Goal: Task Accomplishment & Management: Use online tool/utility

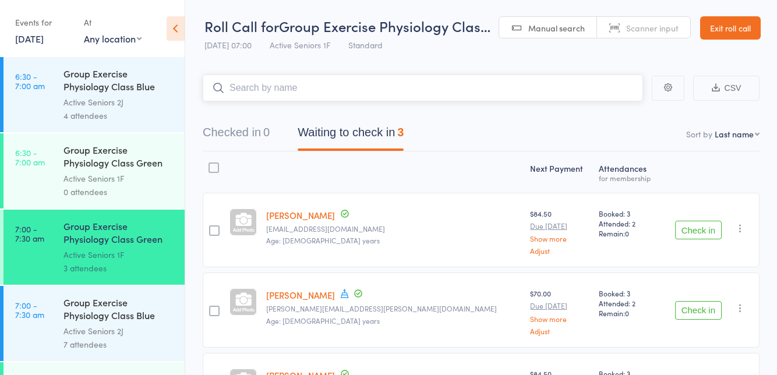
click at [586, 128] on nav "Checked in 0 Waiting to check in 3" at bounding box center [481, 135] width 585 height 31
click at [587, 141] on nav "Checked in 0 Waiting to check in 3" at bounding box center [481, 135] width 585 height 31
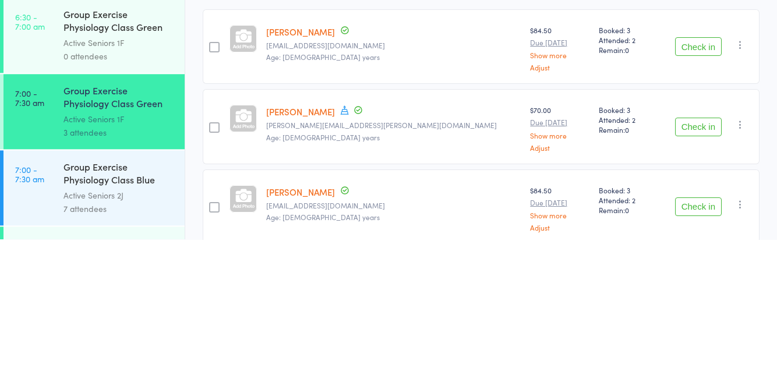
click at [698, 261] on button "Check in" at bounding box center [698, 263] width 47 height 19
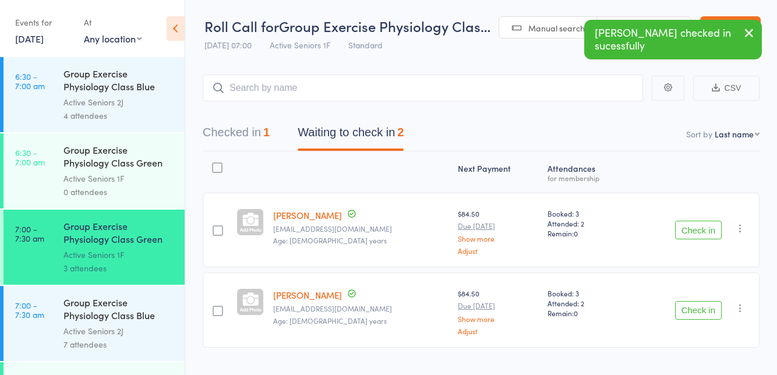
click at [698, 226] on button "Check in" at bounding box center [698, 230] width 47 height 19
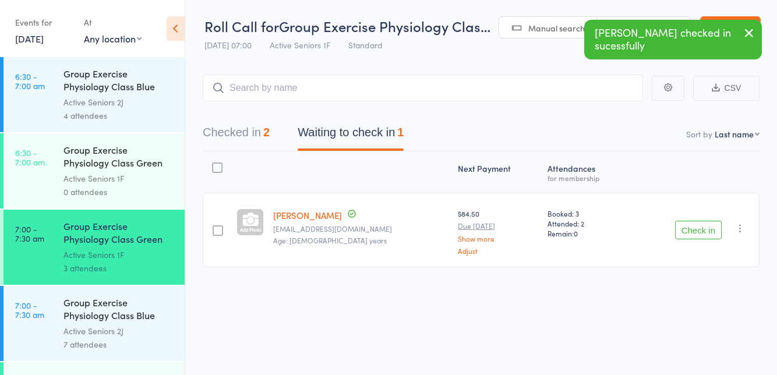
click at [699, 230] on button "Check in" at bounding box center [698, 230] width 47 height 19
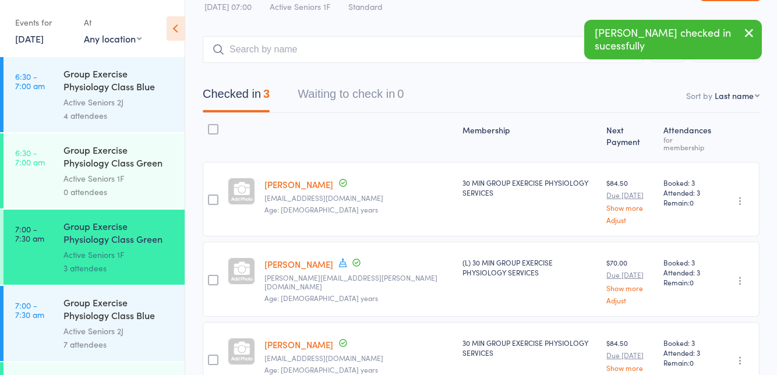
scroll to position [53, 0]
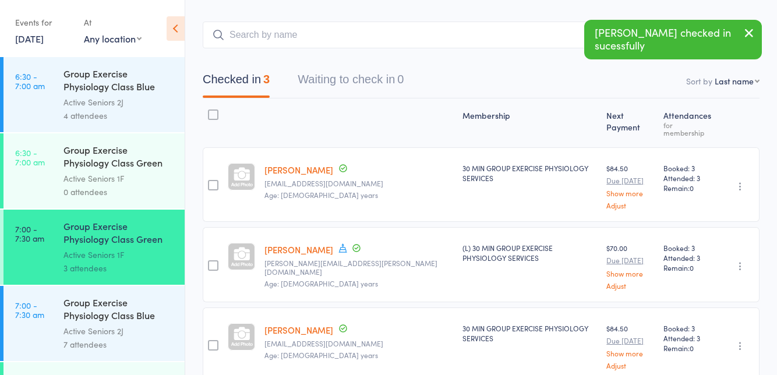
click at [737, 261] on icon "button" at bounding box center [741, 267] width 12 height 12
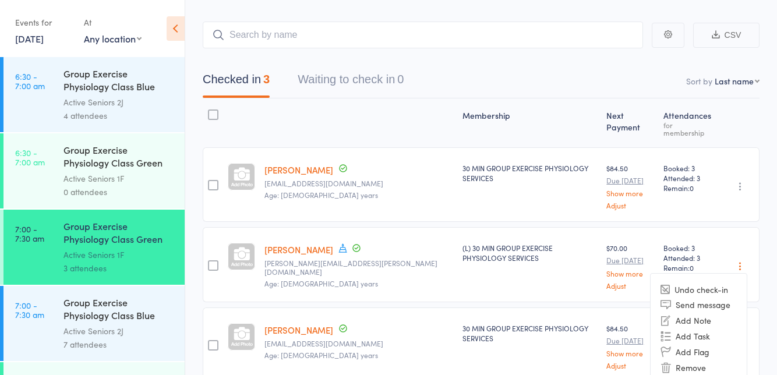
click at [701, 283] on li "Undo check-in" at bounding box center [699, 289] width 96 height 15
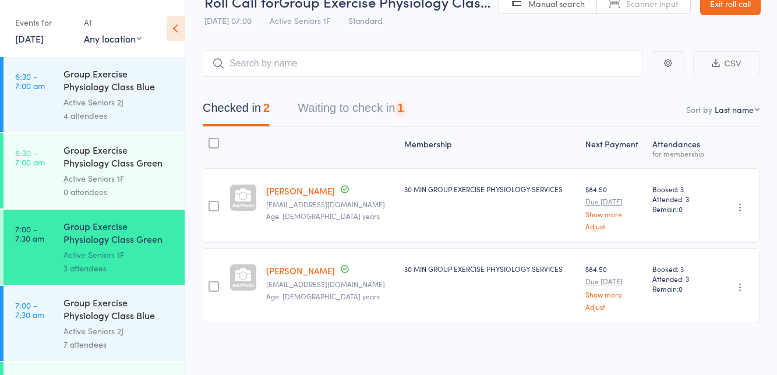
scroll to position [0, 0]
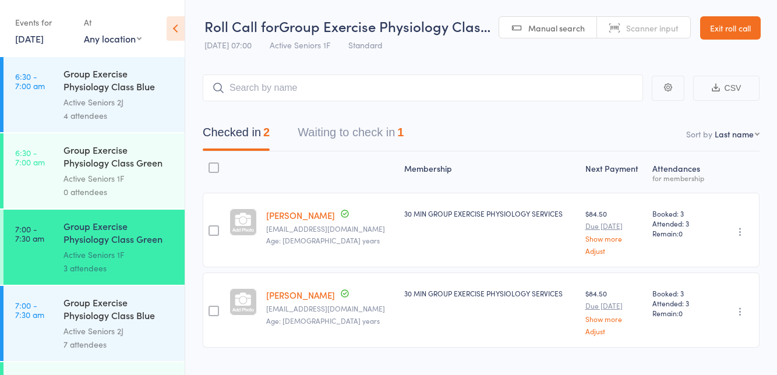
click at [336, 131] on button "Waiting to check in 1" at bounding box center [351, 135] width 106 height 31
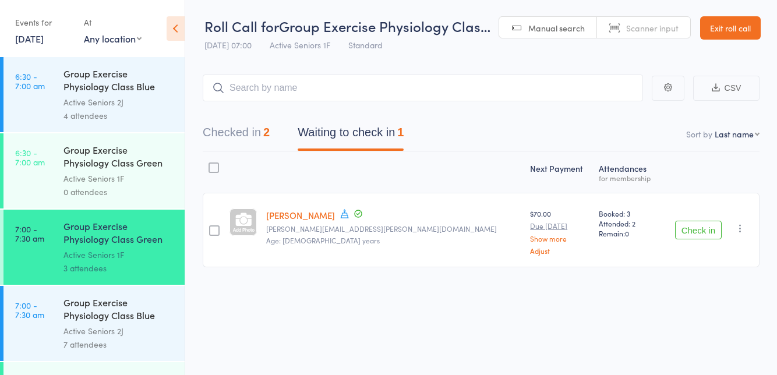
click at [343, 219] on span at bounding box center [345, 215] width 10 height 13
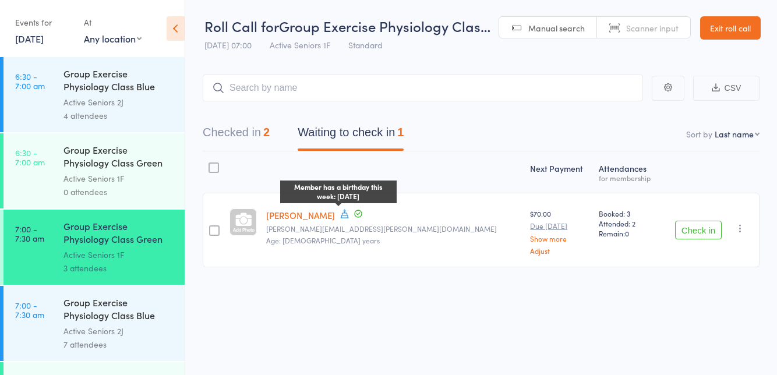
click at [277, 302] on div "Next Payment Atten­dances for membership [PERSON_NAME] Member has a birthday th…" at bounding box center [481, 236] width 557 height 168
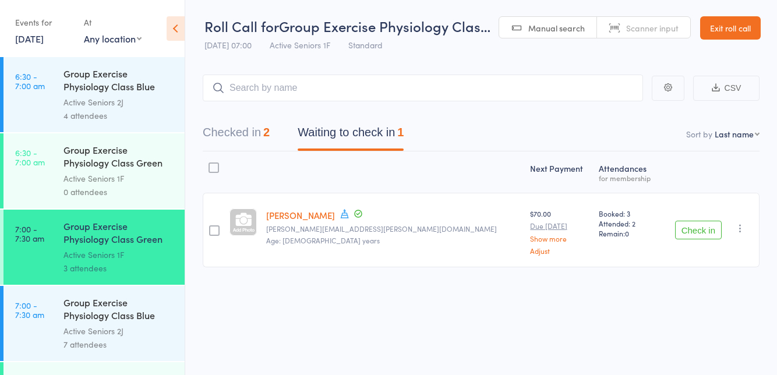
click at [234, 135] on button "Checked in 2" at bounding box center [236, 135] width 67 height 31
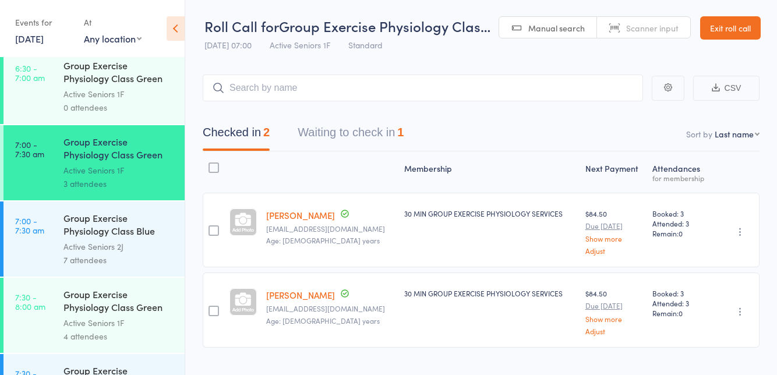
scroll to position [84, 0]
click at [336, 138] on button "Waiting to check in 1" at bounding box center [351, 135] width 106 height 31
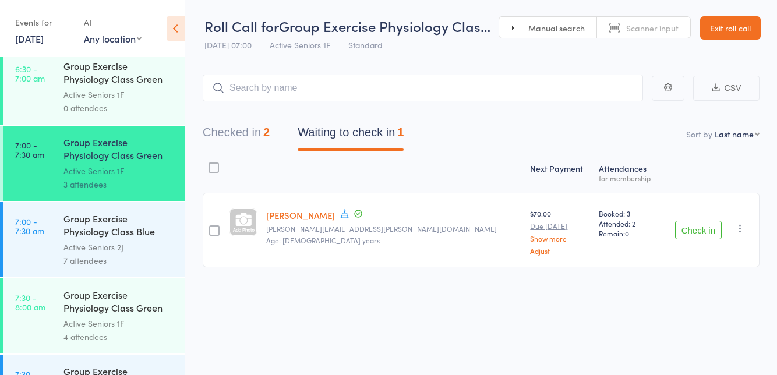
click at [242, 138] on button "Checked in 2" at bounding box center [236, 135] width 67 height 31
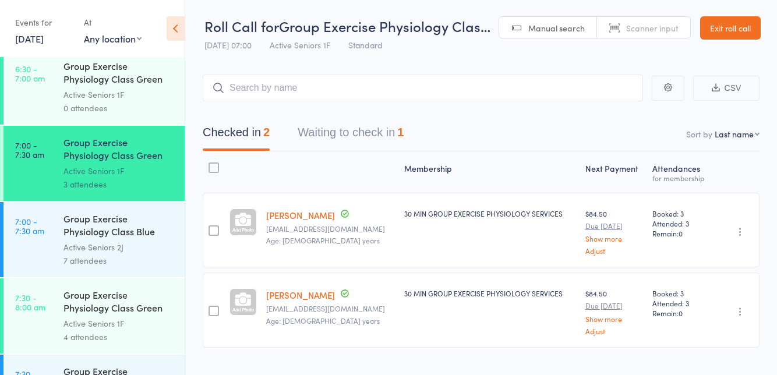
click at [377, 126] on button "Waiting to check in 1" at bounding box center [351, 135] width 106 height 31
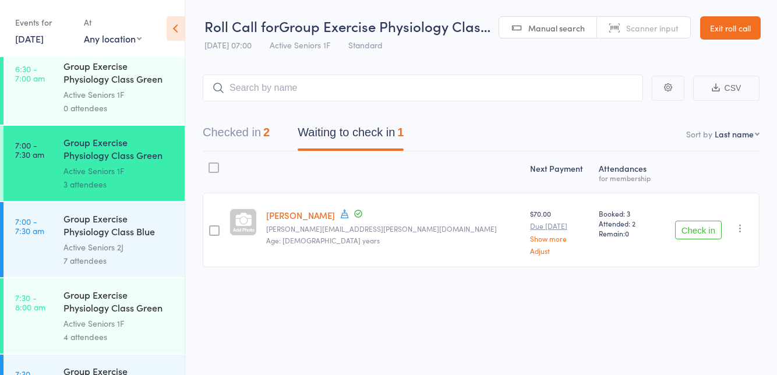
click at [256, 135] on button "Checked in 2" at bounding box center [236, 135] width 67 height 31
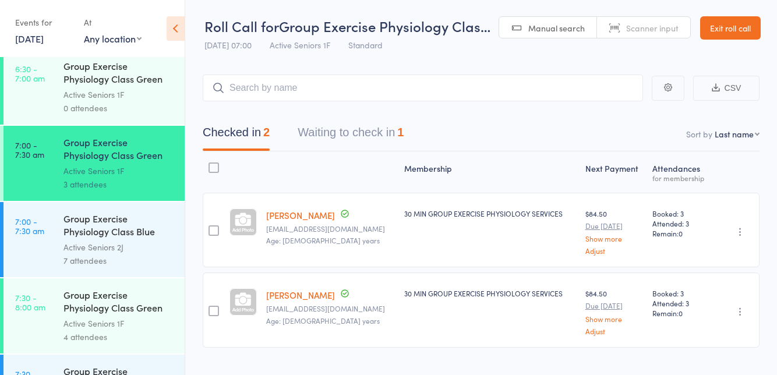
click at [388, 136] on button "Waiting to check in 1" at bounding box center [351, 135] width 106 height 31
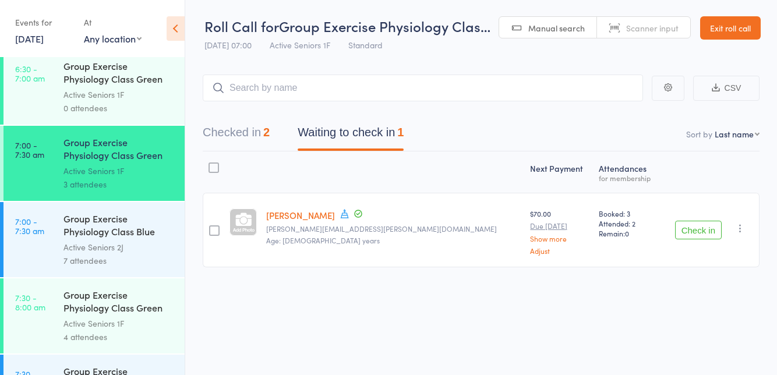
click at [694, 230] on button "Check in" at bounding box center [698, 230] width 47 height 19
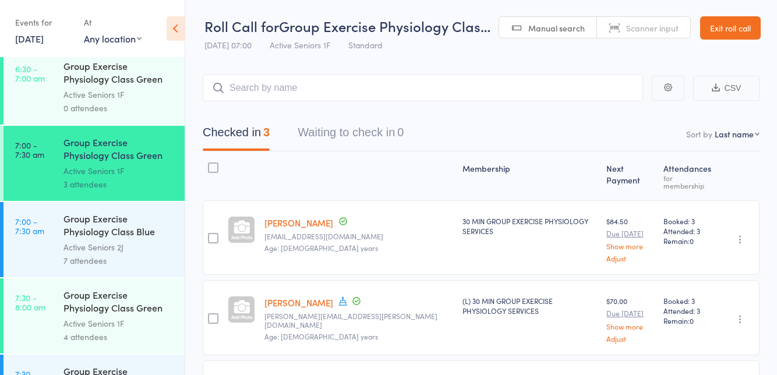
click at [146, 330] on div "4 attendees" at bounding box center [119, 336] width 111 height 13
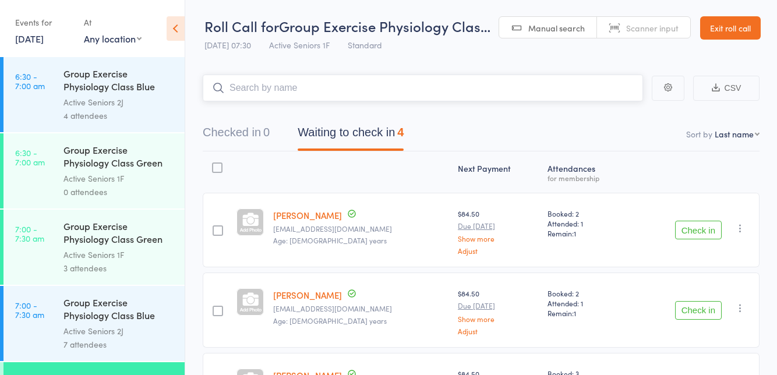
click at [621, 123] on nav "Checked in 0 Waiting to check in 4" at bounding box center [481, 135] width 585 height 31
click at [508, 135] on nav "Checked in 0 Waiting to check in 4" at bounding box center [481, 135] width 585 height 31
click at [571, 133] on nav "Checked in 0 Waiting to check in 4" at bounding box center [481, 135] width 585 height 31
click at [528, 125] on nav "Checked in 0 Waiting to check in 4" at bounding box center [481, 135] width 585 height 31
click at [525, 121] on nav "Checked in 0 Waiting to check in 4" at bounding box center [481, 135] width 585 height 31
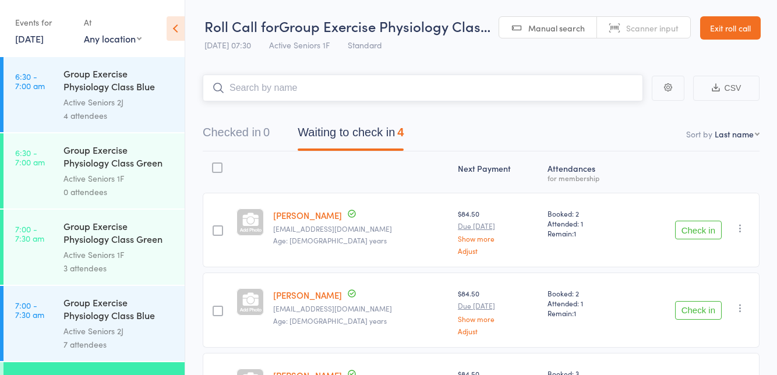
click at [536, 123] on nav "Checked in 0 Waiting to check in 4" at bounding box center [481, 135] width 585 height 31
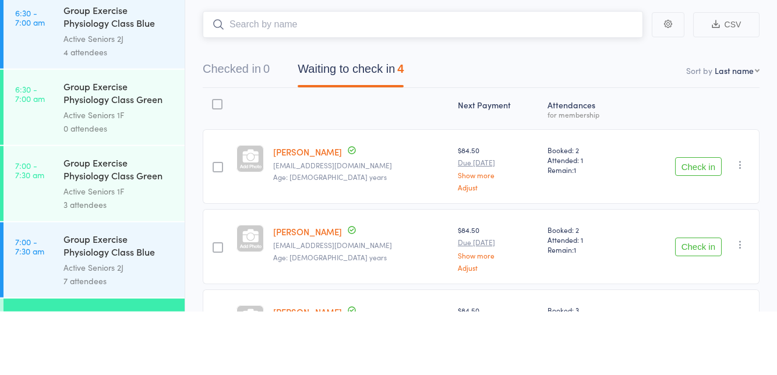
click at [552, 146] on nav "Checked in 0 Waiting to check in 4" at bounding box center [481, 135] width 585 height 31
click at [681, 146] on nav "Checked in 0 Waiting to check in 4" at bounding box center [481, 135] width 585 height 31
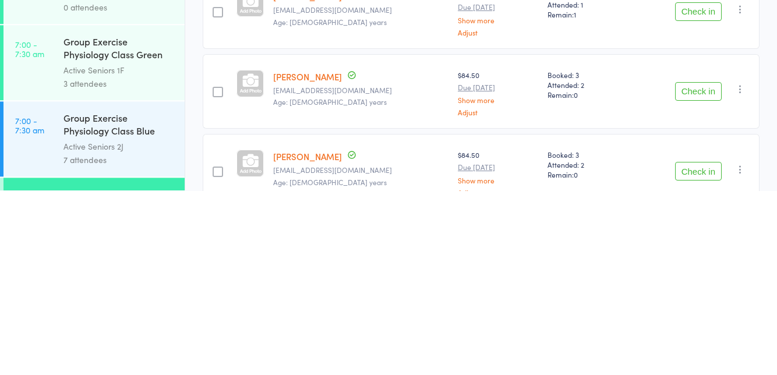
click at [702, 352] on button "Check in" at bounding box center [698, 356] width 47 height 19
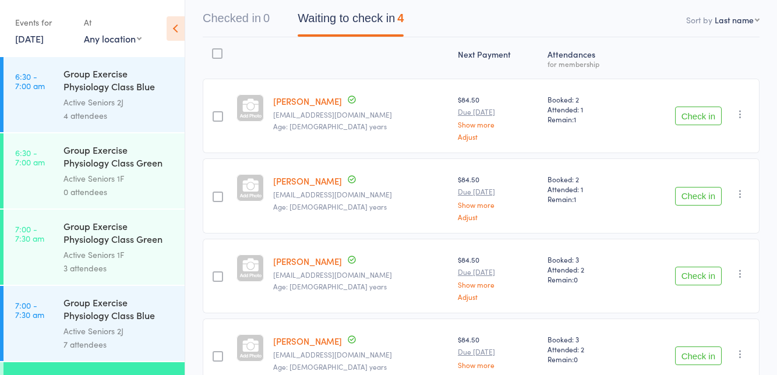
scroll to position [53, 0]
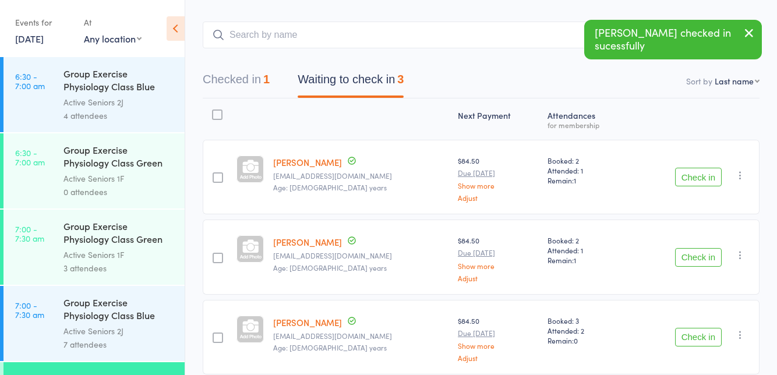
click at [694, 335] on button "Check in" at bounding box center [698, 337] width 47 height 19
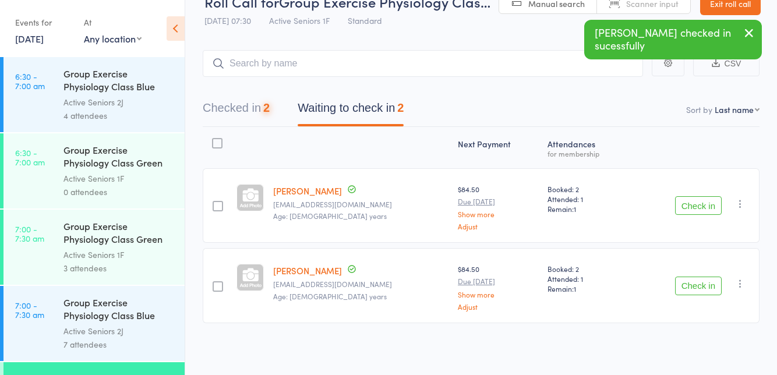
scroll to position [0, 0]
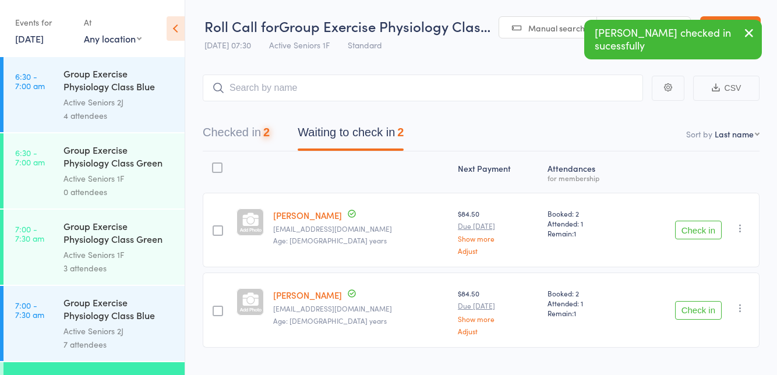
click at [695, 305] on button "Check in" at bounding box center [698, 310] width 47 height 19
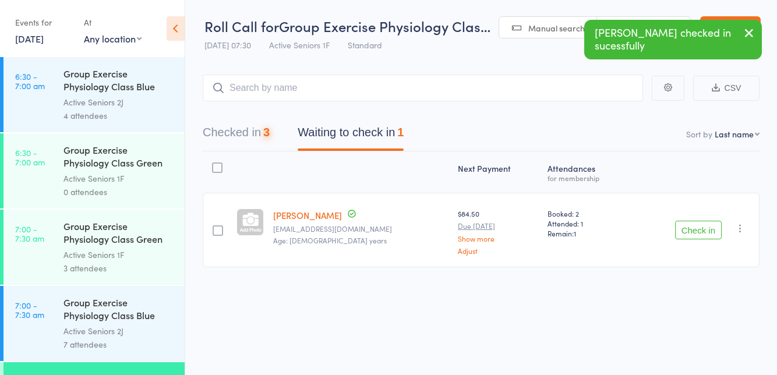
click at [696, 231] on button "Check in" at bounding box center [698, 230] width 47 height 19
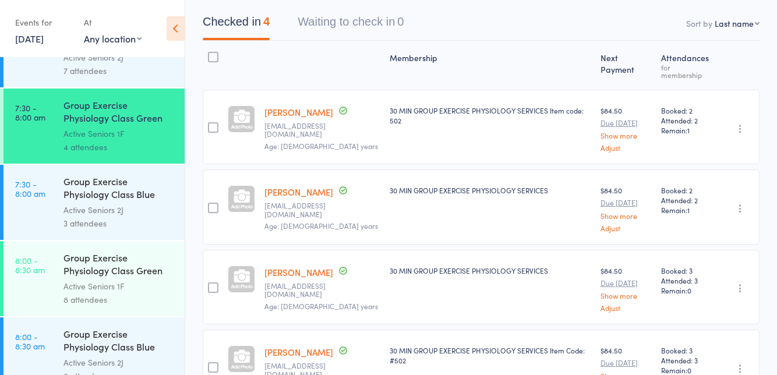
scroll to position [113, 0]
